Goal: Browse casually

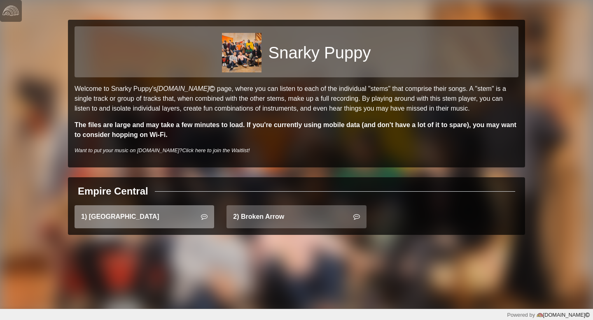
click at [172, 222] on link "1) East Bay" at bounding box center [145, 217] width 140 height 23
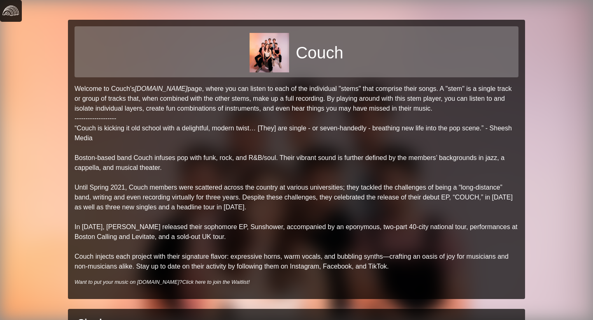
click at [19, 10] on link at bounding box center [11, 11] width 22 height 22
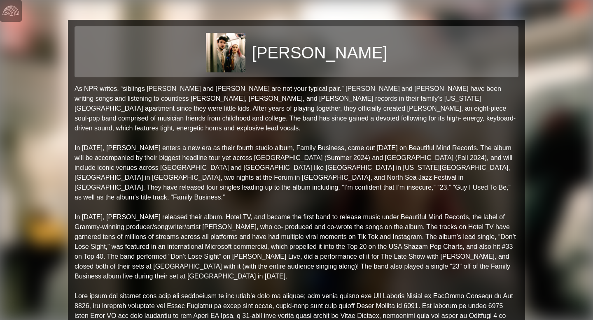
scroll to position [471, 0]
